Goal: Task Accomplishment & Management: Manage account settings

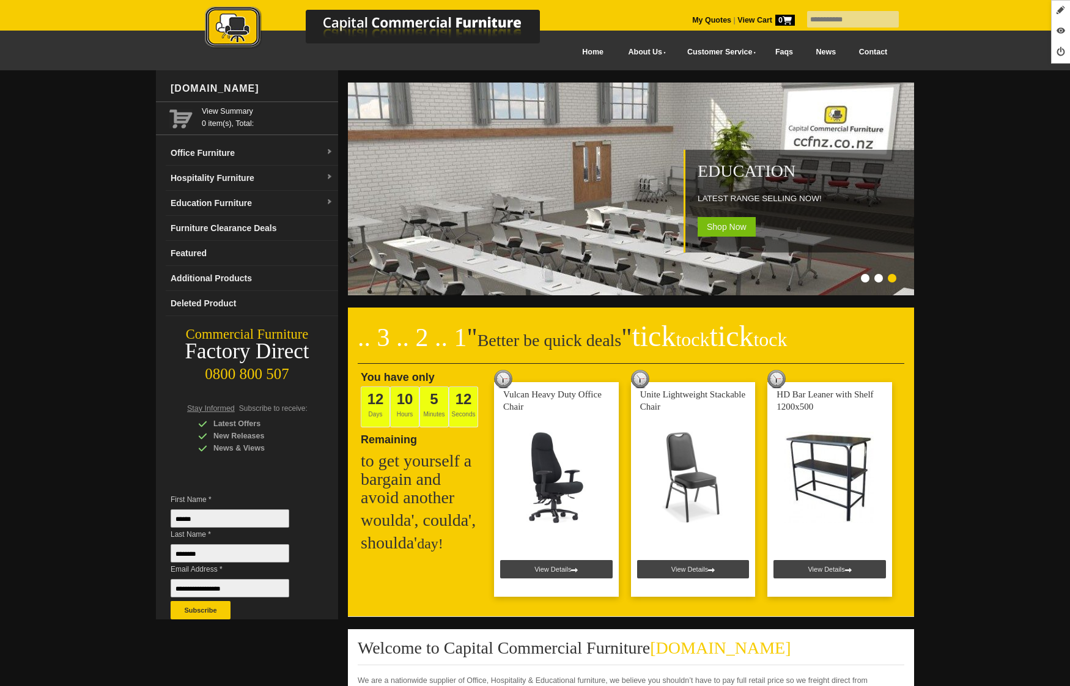
click at [701, 16] on link "My Quotes" at bounding box center [711, 20] width 39 height 9
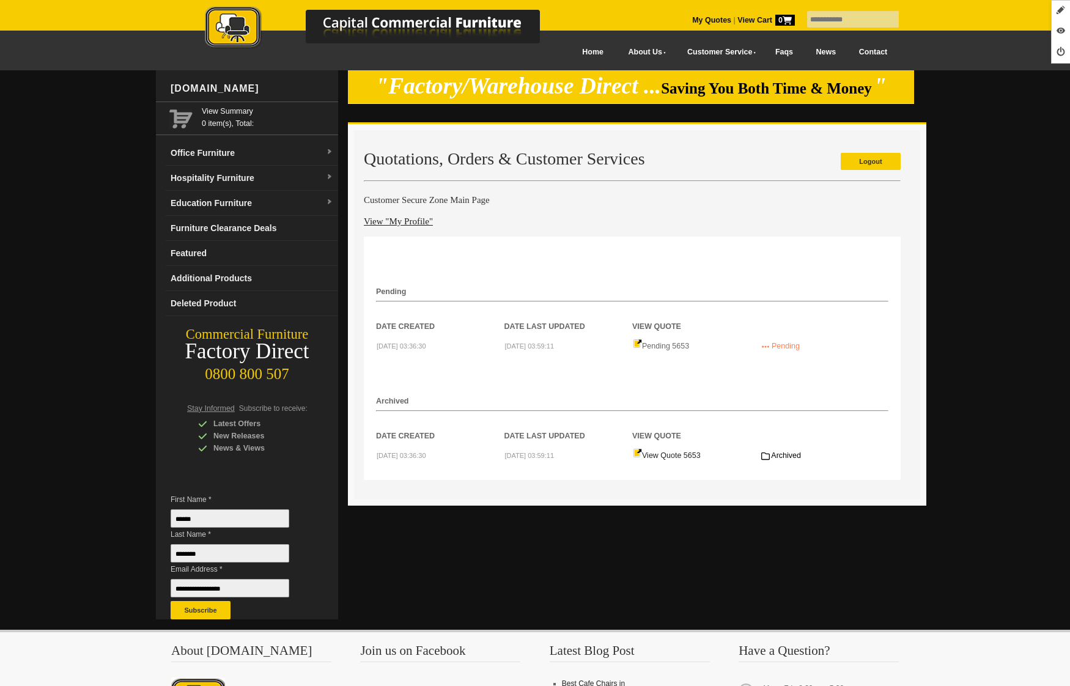
click at [878, 161] on link "Logout" at bounding box center [871, 161] width 60 height 17
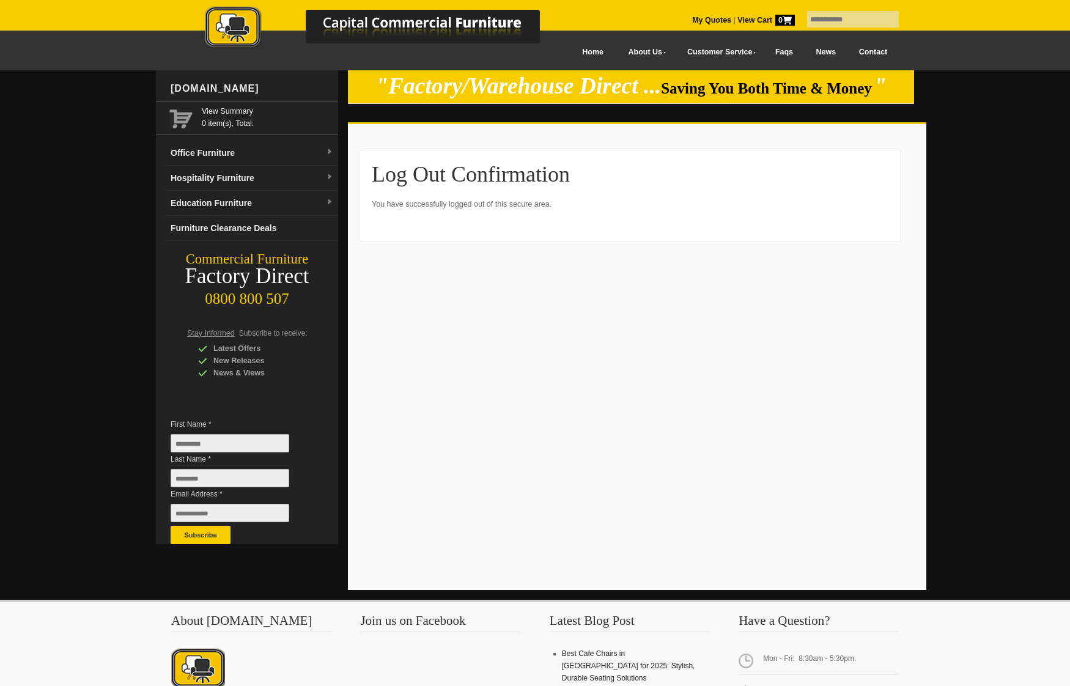
click at [692, 19] on link "My Quotes" at bounding box center [711, 20] width 39 height 9
